Goal: Task Accomplishment & Management: Manage account settings

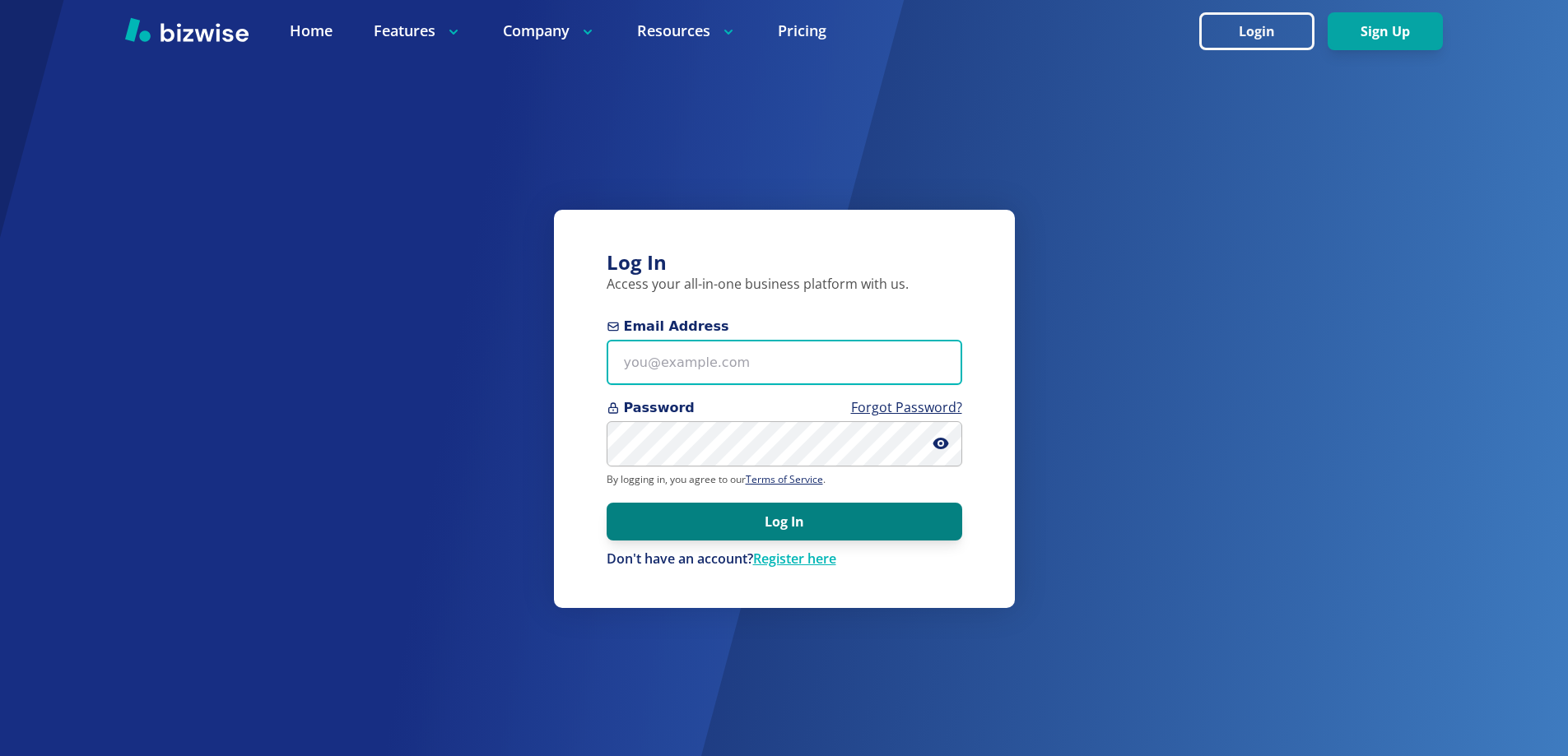
type input "[EMAIL_ADDRESS][DOMAIN_NAME]"
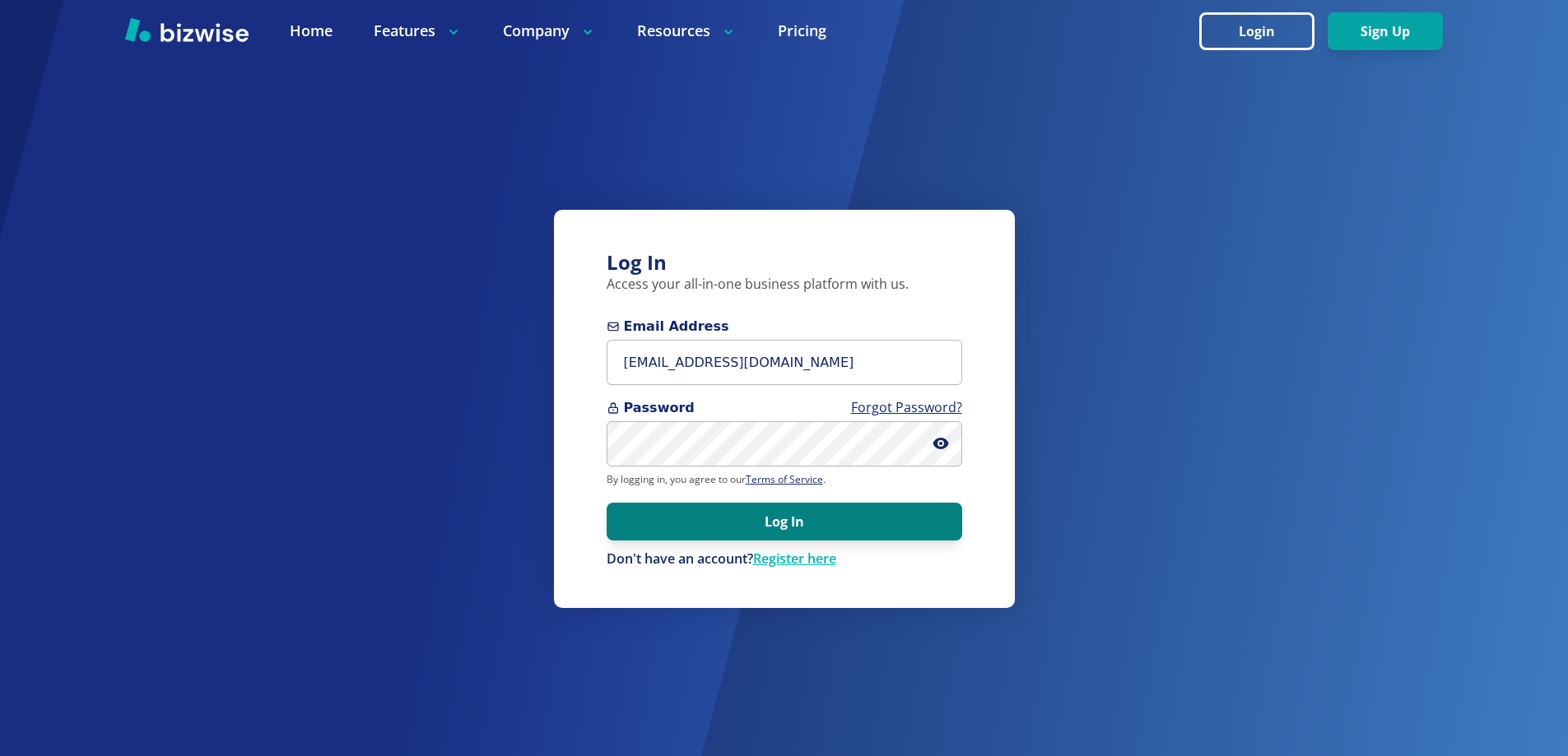
click at [749, 530] on button "Log In" at bounding box center [785, 522] width 356 height 38
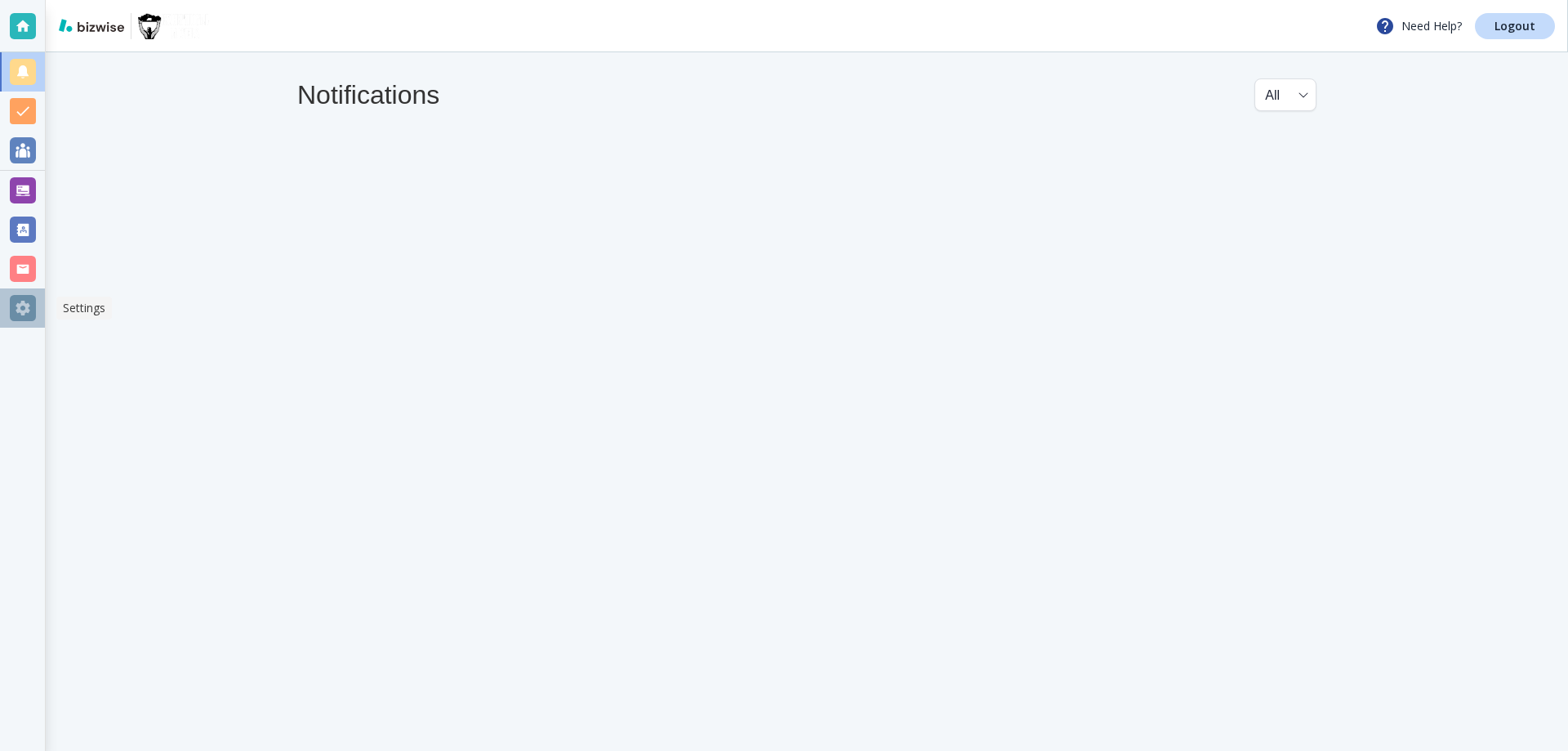
click at [27, 308] on div at bounding box center [22, 308] width 27 height 27
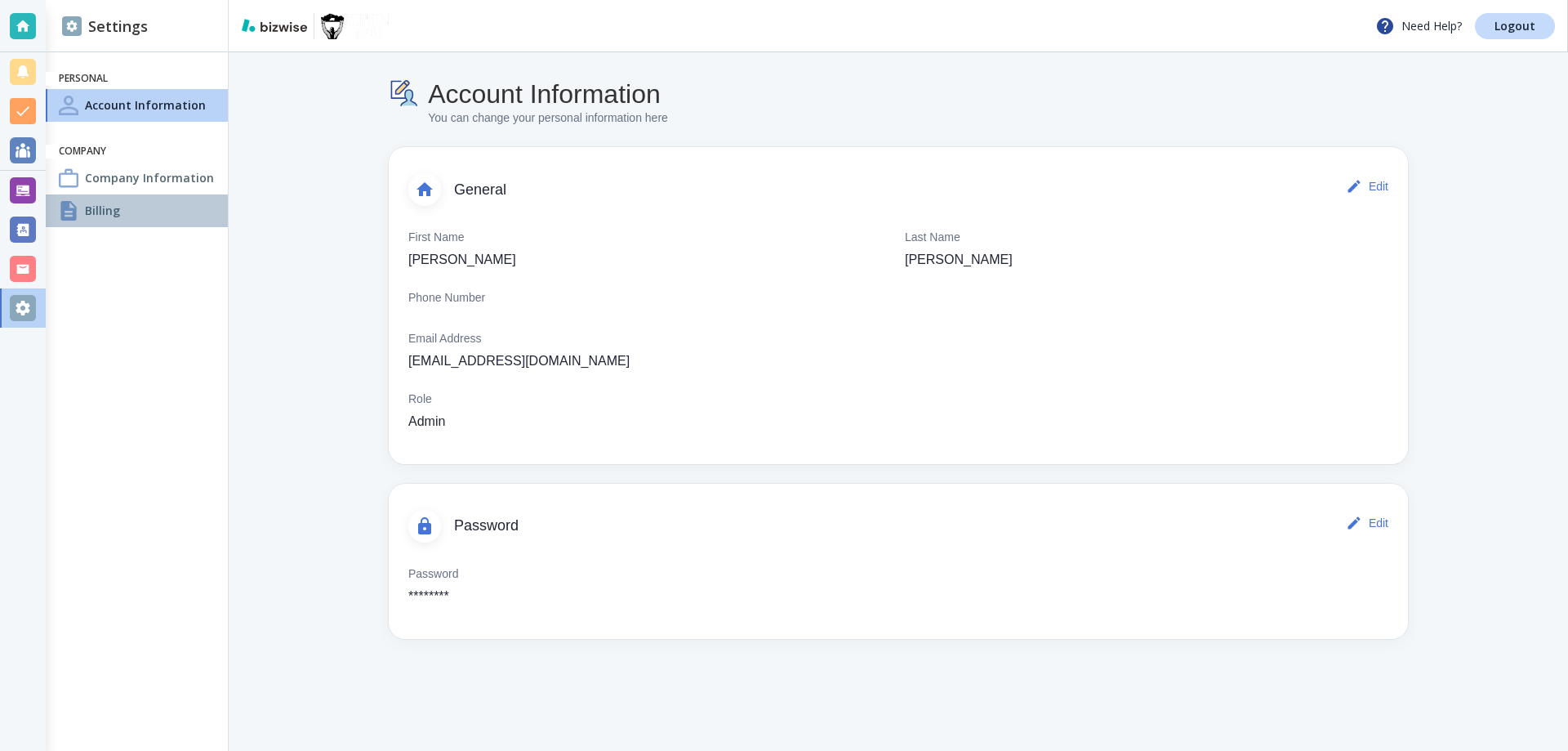
click at [94, 217] on h4 "Billing" at bounding box center [102, 210] width 35 height 17
